Goal: Register for event/course

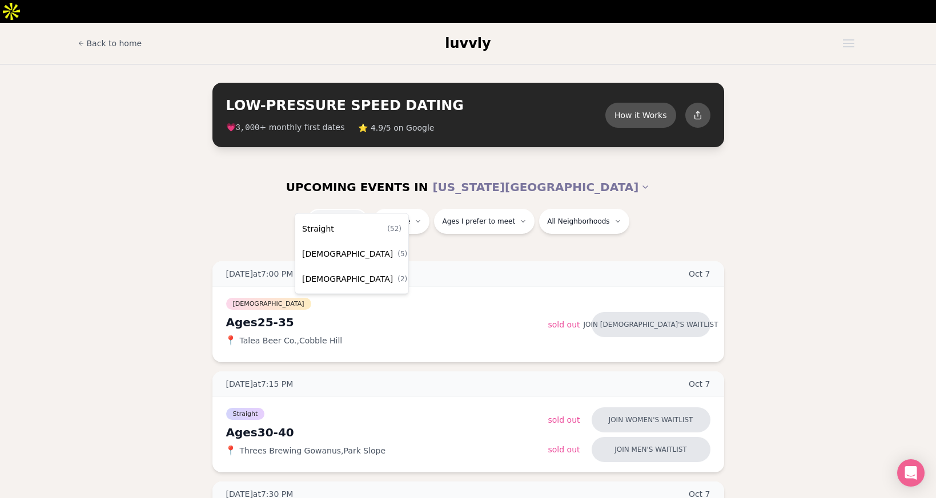
click at [473, 217] on span "Ages I prefer to meet" at bounding box center [478, 221] width 73 height 9
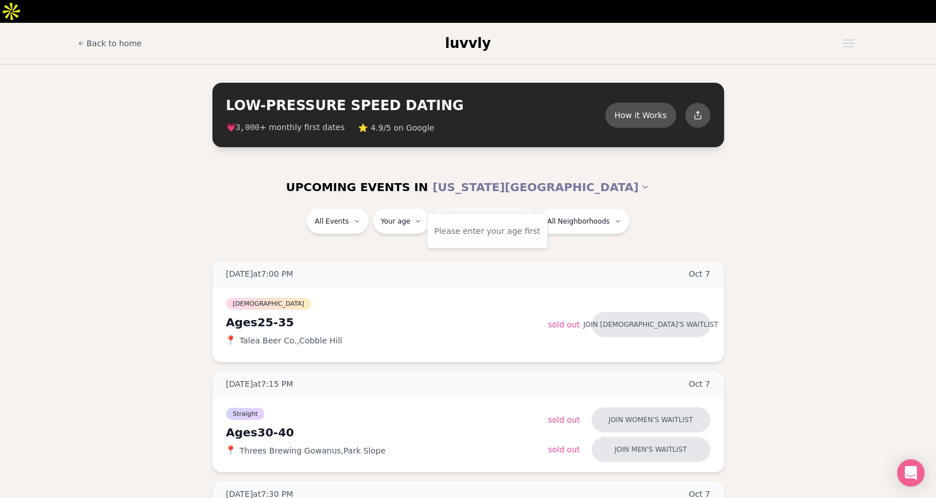
click at [473, 217] on span "Ages I prefer to meet" at bounding box center [478, 221] width 73 height 9
click at [606, 166] on div "UPCOMING EVENTS IN [US_STATE][GEOGRAPHIC_DATA]" at bounding box center [468, 187] width 658 height 43
click at [272, 209] on div "All Events Your age Ages I prefer to meet All Neighborhoods" at bounding box center [467, 224] width 639 height 30
